Goal: Information Seeking & Learning: Learn about a topic

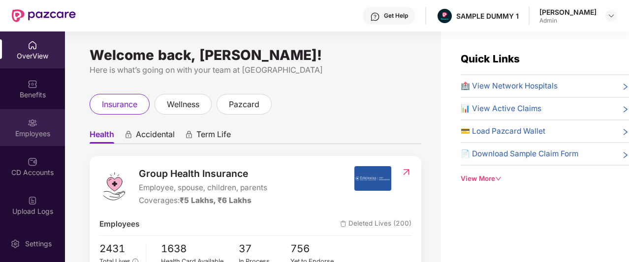
click at [32, 131] on div "Employees" at bounding box center [32, 134] width 65 height 10
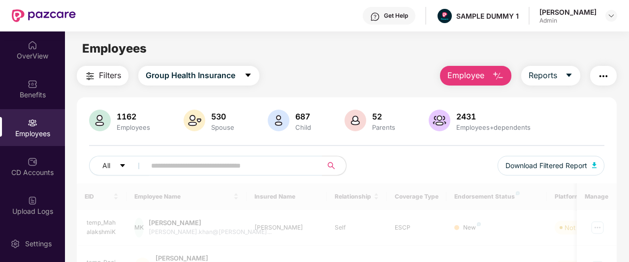
click at [491, 79] on button "Employee" at bounding box center [475, 76] width 71 height 20
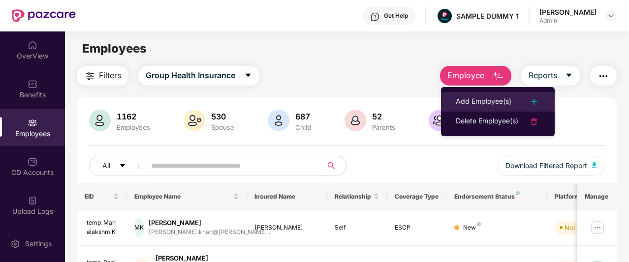
click at [499, 96] on div "Add Employee(s)" at bounding box center [484, 102] width 56 height 12
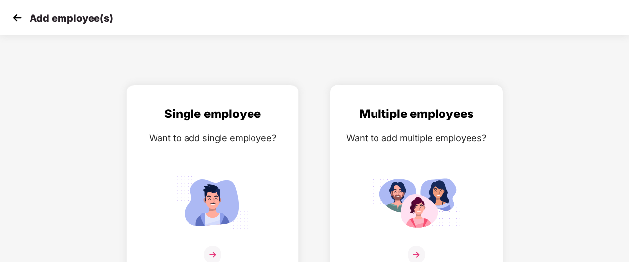
scroll to position [16, 0]
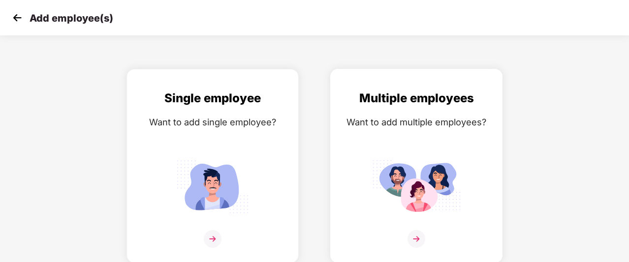
click at [409, 145] on div "Multiple employees Want to add multiple employees?" at bounding box center [417, 174] width 152 height 171
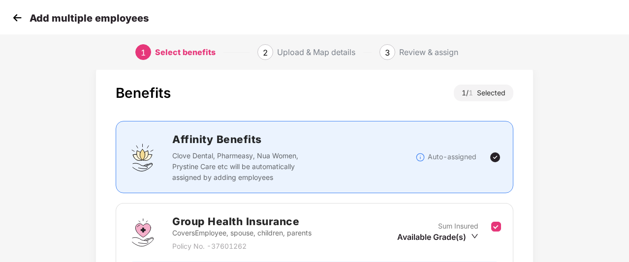
scroll to position [133, 0]
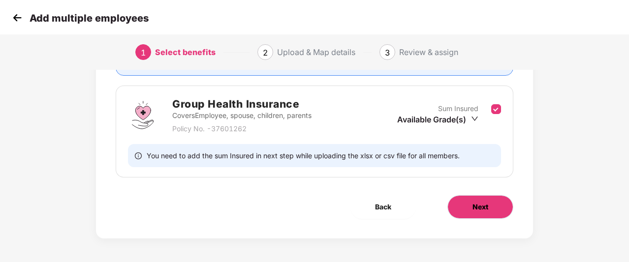
click at [485, 213] on button "Next" at bounding box center [480, 207] width 66 height 24
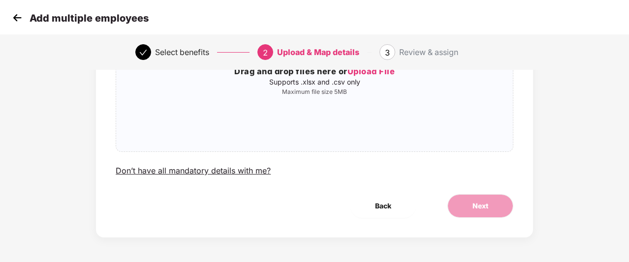
scroll to position [0, 0]
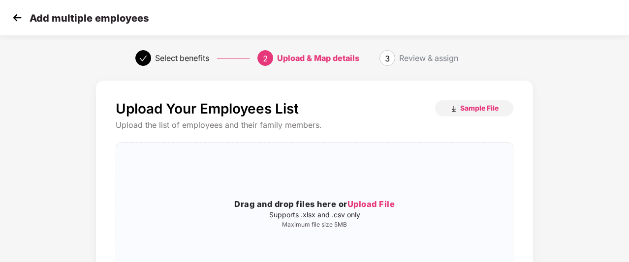
click at [18, 18] on img at bounding box center [17, 17] width 15 height 15
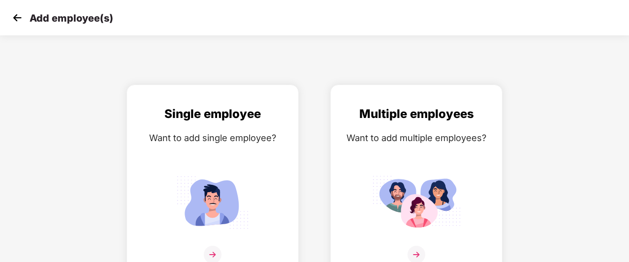
click at [18, 18] on img at bounding box center [17, 17] width 15 height 15
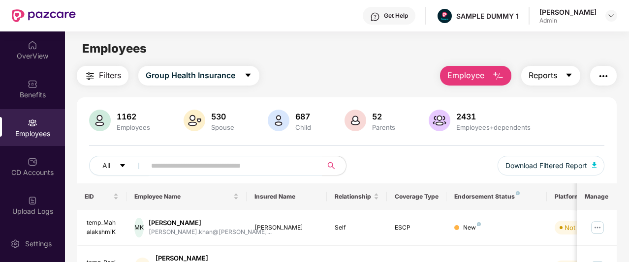
click at [554, 78] on span "Reports" at bounding box center [543, 75] width 29 height 12
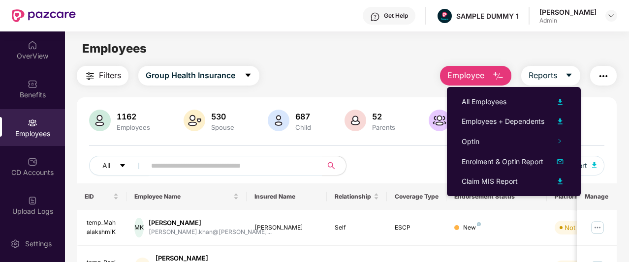
click at [334, 70] on div "Filters Group Health Insurance Employee Reports" at bounding box center [347, 76] width 540 height 20
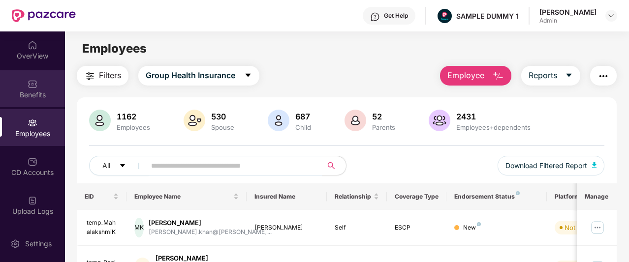
click at [33, 83] on img at bounding box center [33, 84] width 10 height 10
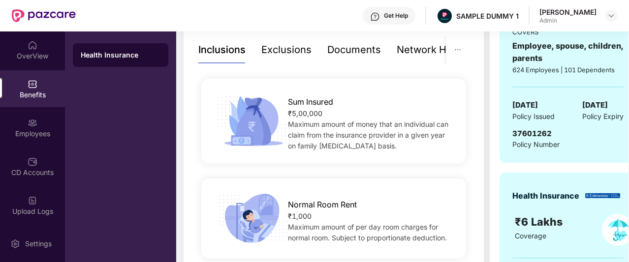
scroll to position [180, 0]
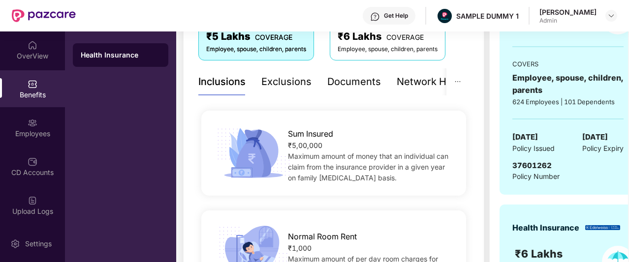
click at [277, 86] on div "Exclusions" at bounding box center [286, 81] width 50 height 15
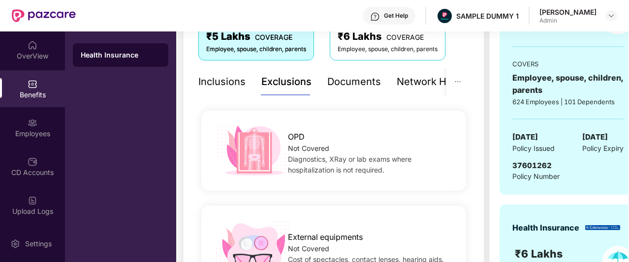
click at [352, 80] on div "Documents" at bounding box center [354, 81] width 54 height 15
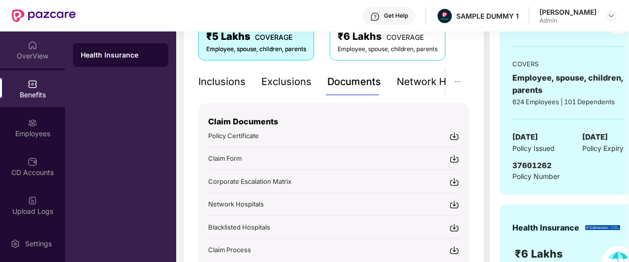
click at [38, 53] on div "OverView" at bounding box center [32, 56] width 65 height 10
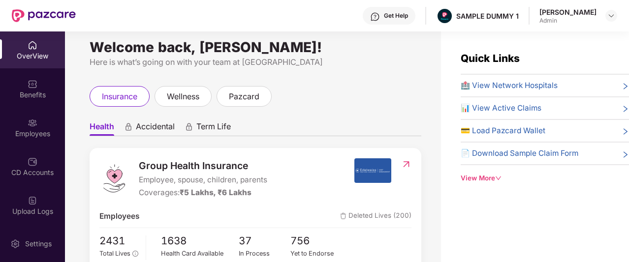
scroll to position [0, 0]
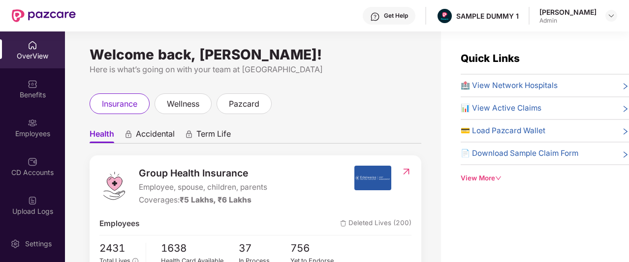
click at [149, 138] on span "Accidental" at bounding box center [155, 136] width 39 height 14
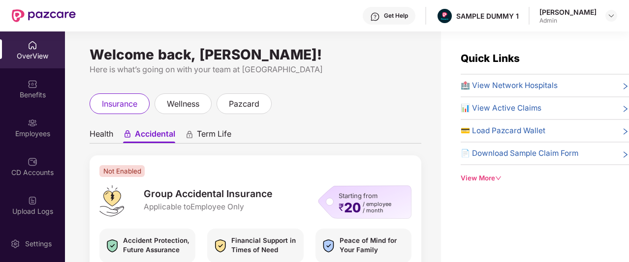
click at [112, 136] on span "Health" at bounding box center [102, 136] width 24 height 14
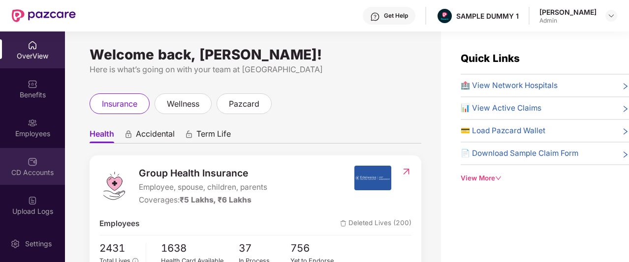
click at [30, 176] on div "CD Accounts" at bounding box center [32, 173] width 65 height 10
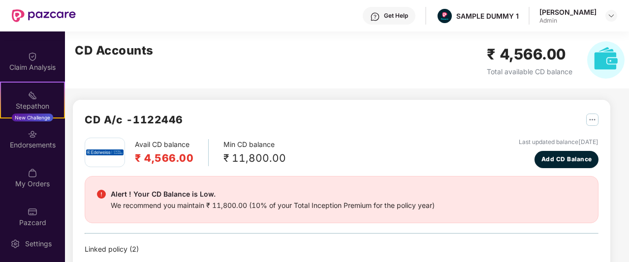
scroll to position [233, 0]
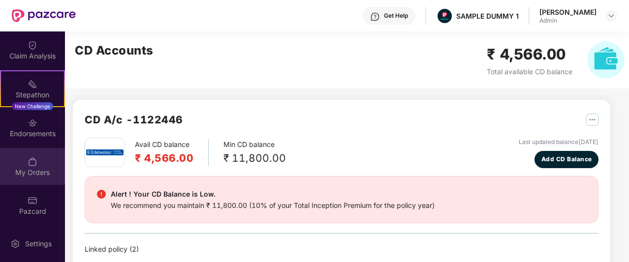
click at [35, 166] on img at bounding box center [33, 162] width 10 height 10
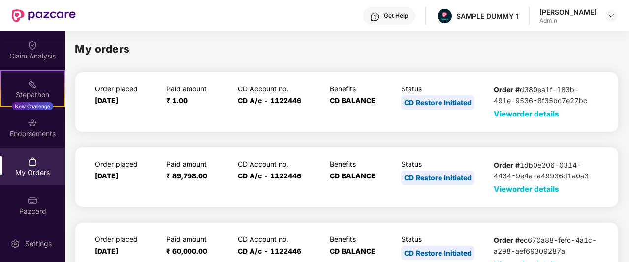
click at [538, 112] on span "View order details" at bounding box center [526, 113] width 65 height 9
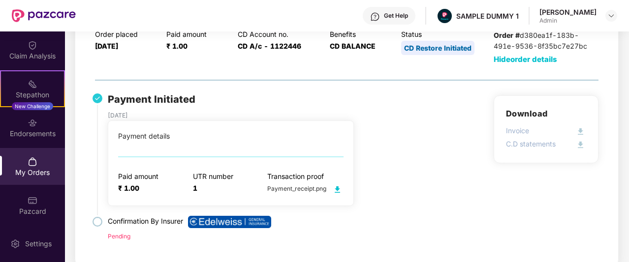
scroll to position [56, 0]
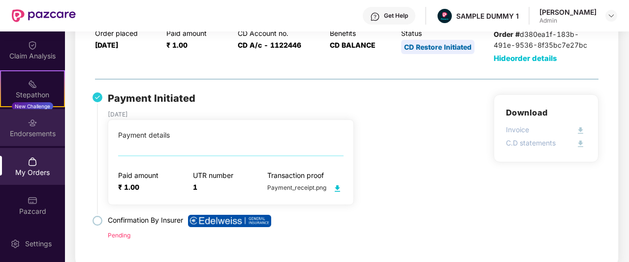
click at [32, 127] on img at bounding box center [33, 123] width 10 height 10
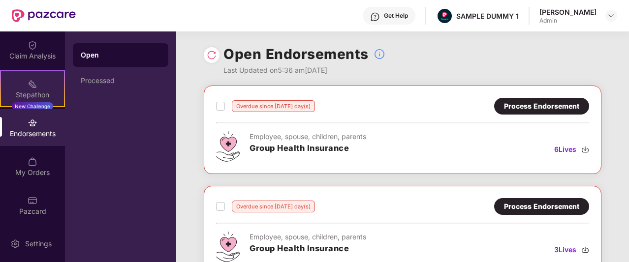
scroll to position [163, 0]
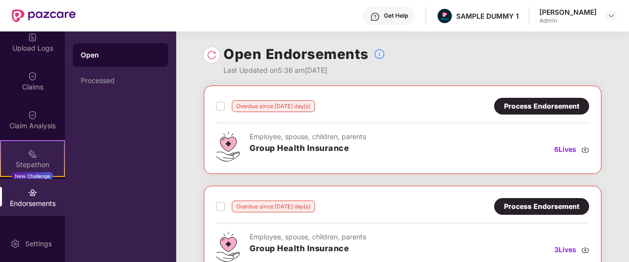
click at [28, 157] on img at bounding box center [33, 154] width 10 height 10
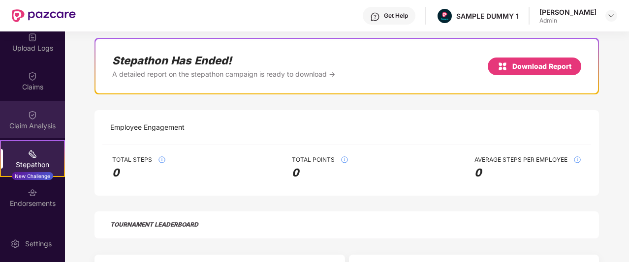
scroll to position [71, 0]
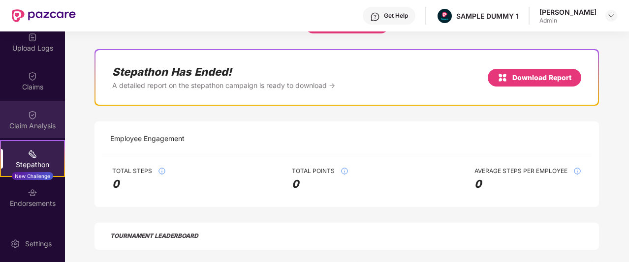
click at [32, 114] on div "OverView Benefits Employees CD Accounts Upload Logs Claims Claim Analysis Stepa…" at bounding box center [32, 129] width 65 height 194
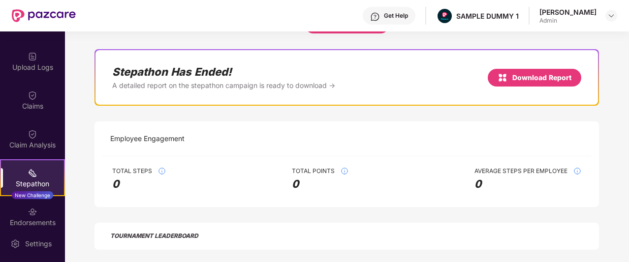
scroll to position [149, 0]
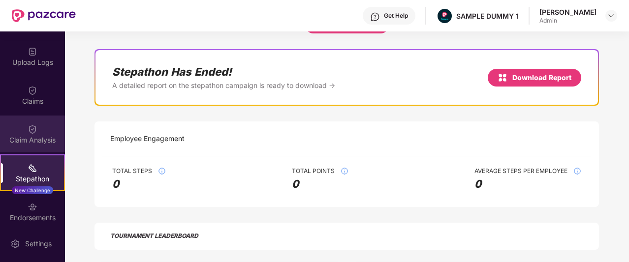
click at [29, 141] on div "Claim Analysis" at bounding box center [32, 140] width 65 height 10
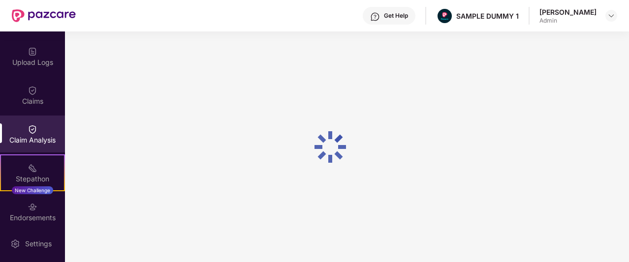
scroll to position [0, 0]
